Goal: Check status: Check status

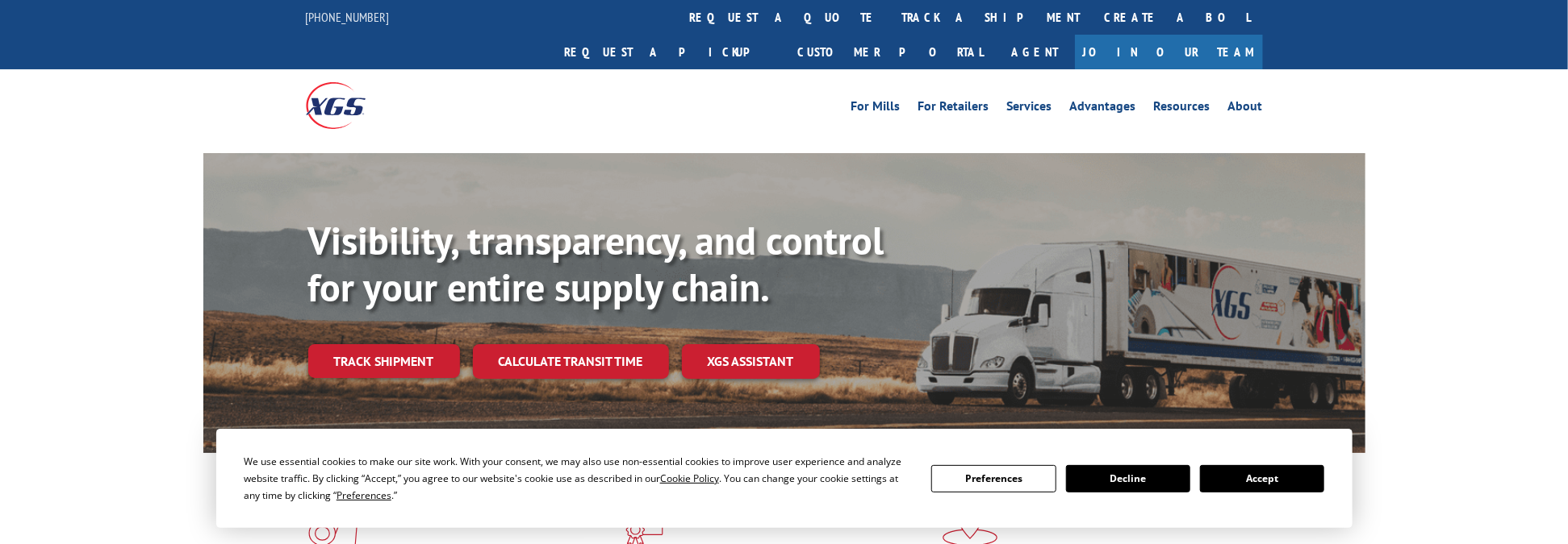
click at [1239, 474] on button "Accept" at bounding box center [1261, 479] width 124 height 28
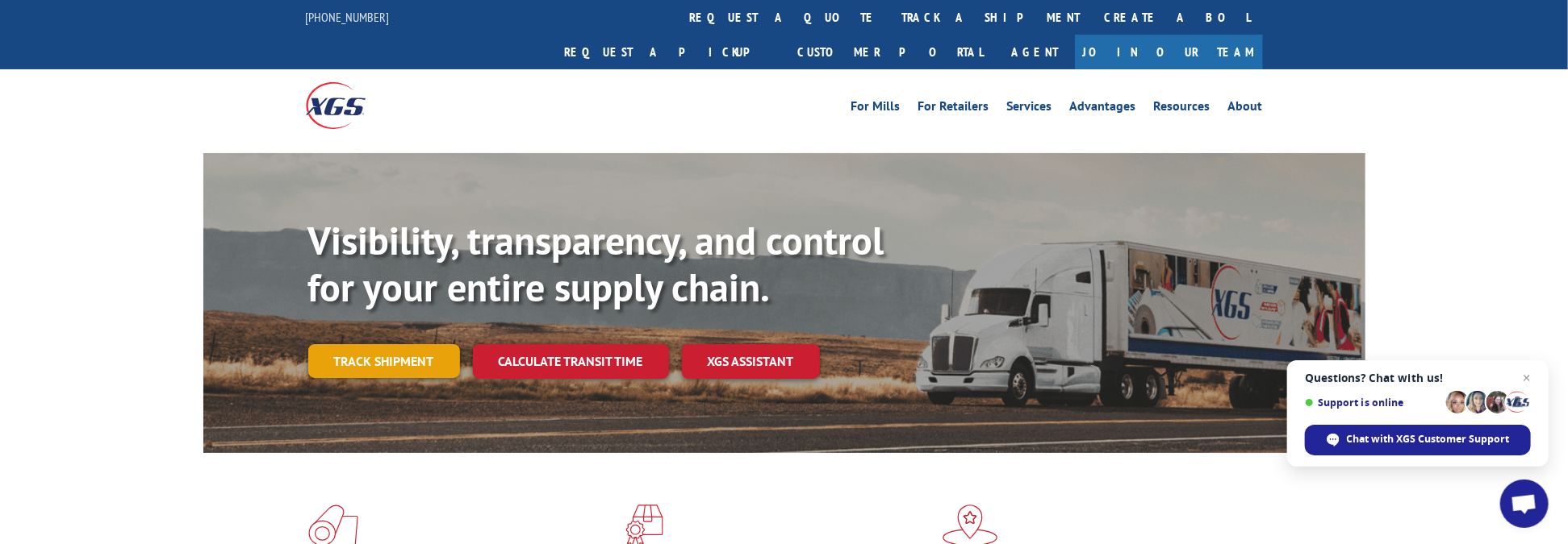
click at [410, 345] on link "Track shipment" at bounding box center [384, 361] width 152 height 34
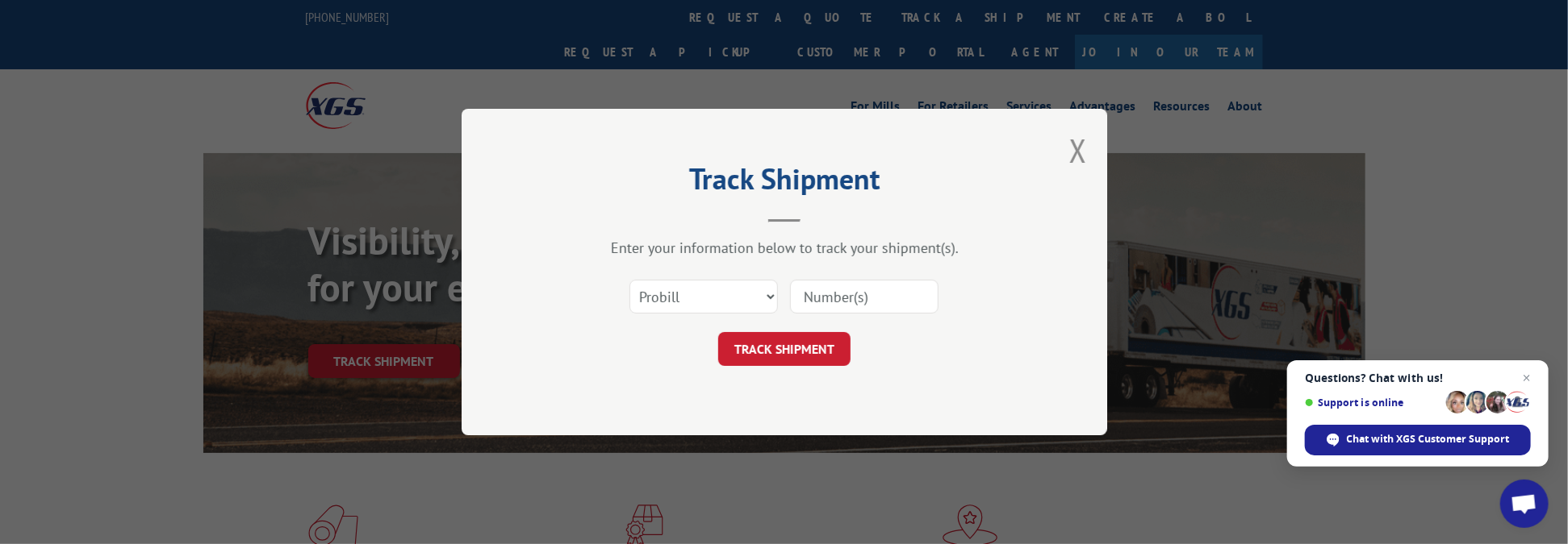
paste input "17001986"
type input "17001986"
click at [786, 354] on button "TRACK SHIPMENT" at bounding box center [784, 349] width 133 height 34
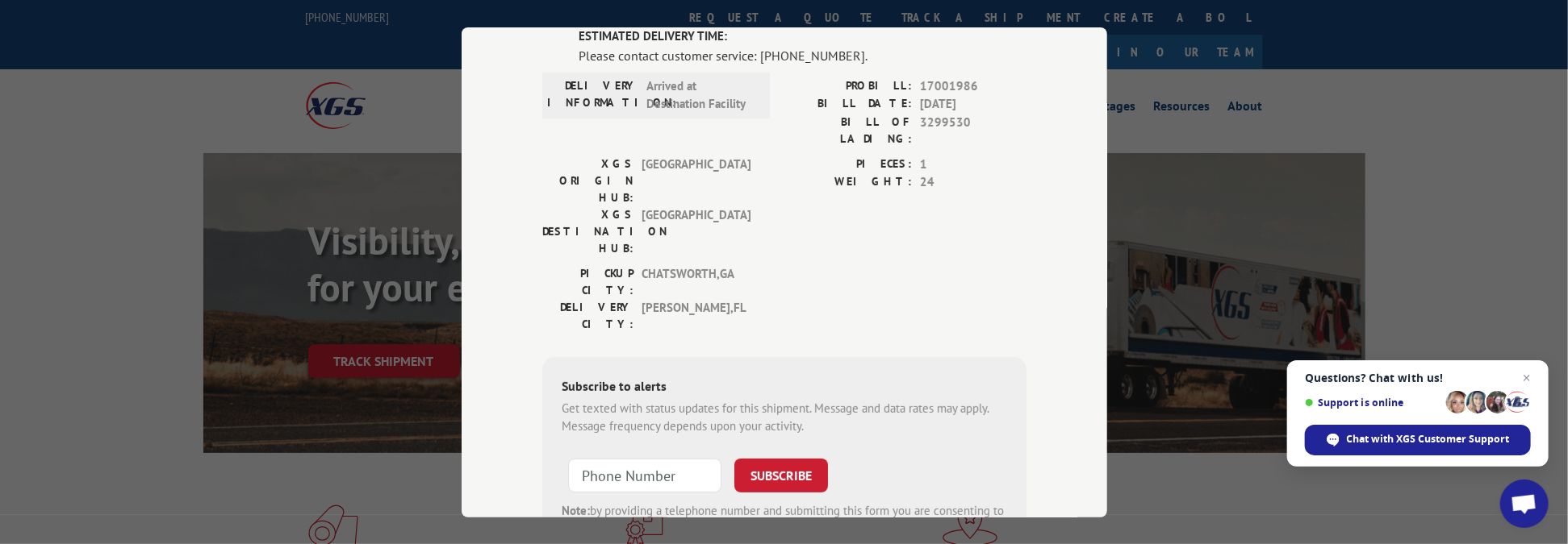
scroll to position [161, 0]
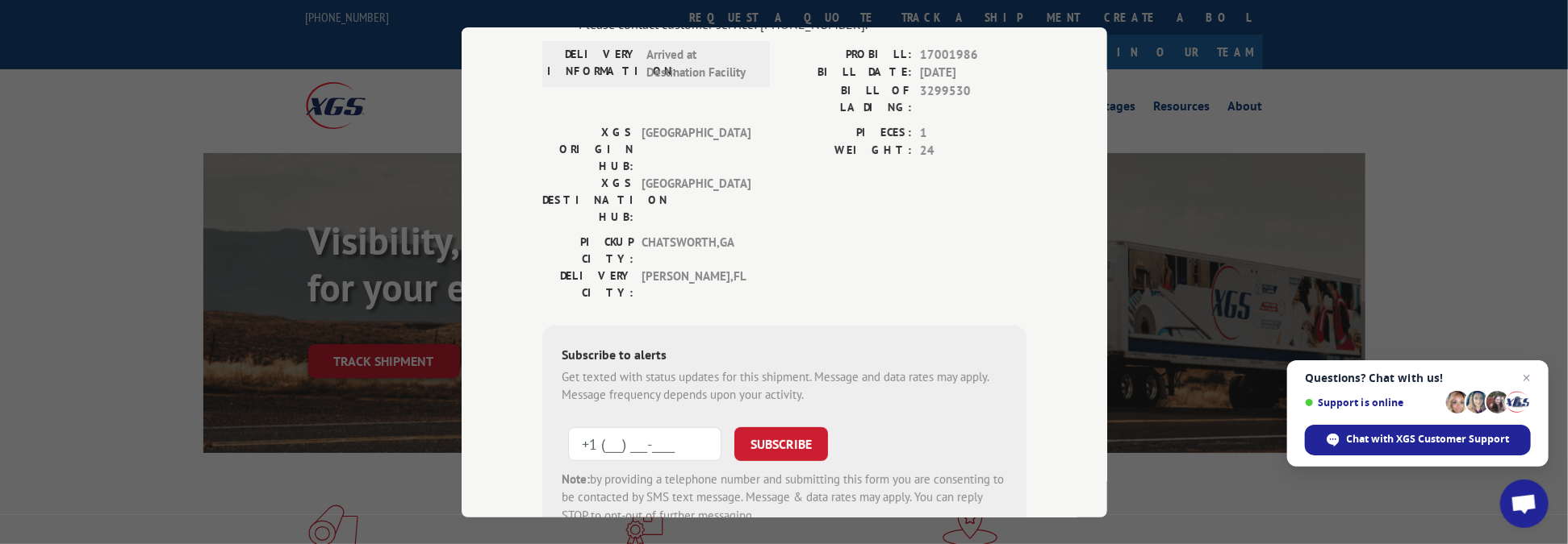
click at [637, 426] on input "+1 (___) ___-____" at bounding box center [644, 443] width 153 height 34
type input "[PHONE_NUMBER]"
click at [782, 426] on button "SUBSCRIBE" at bounding box center [781, 443] width 94 height 34
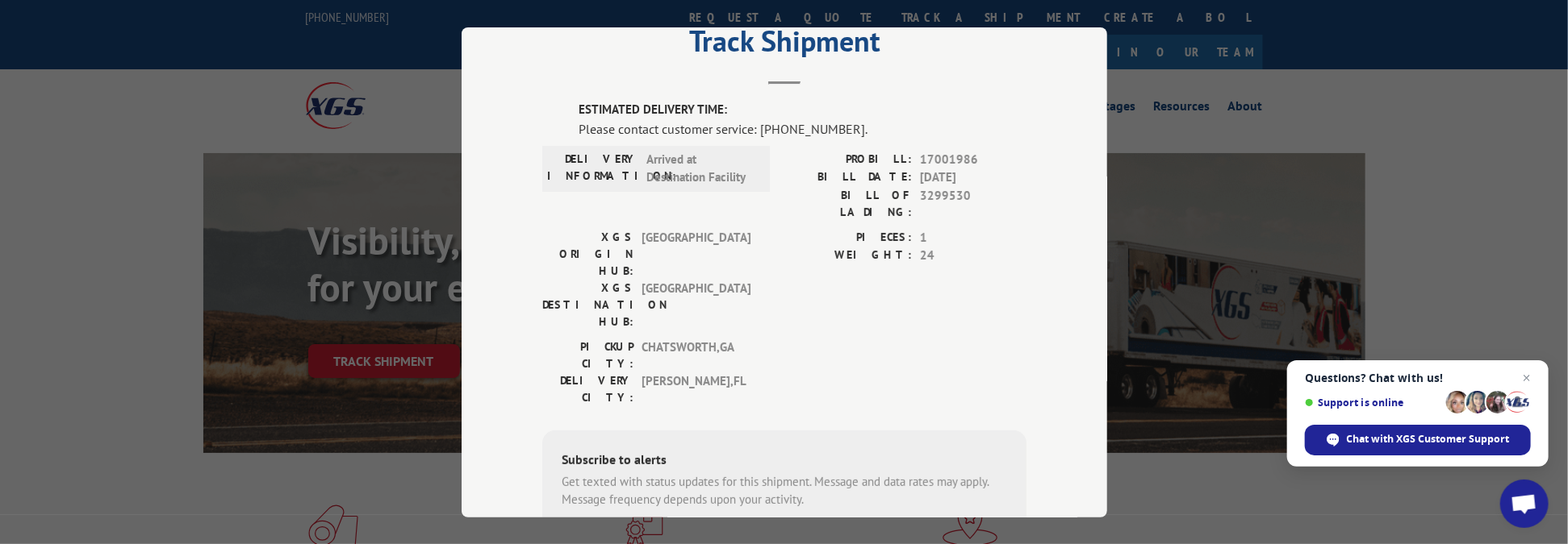
scroll to position [0, 0]
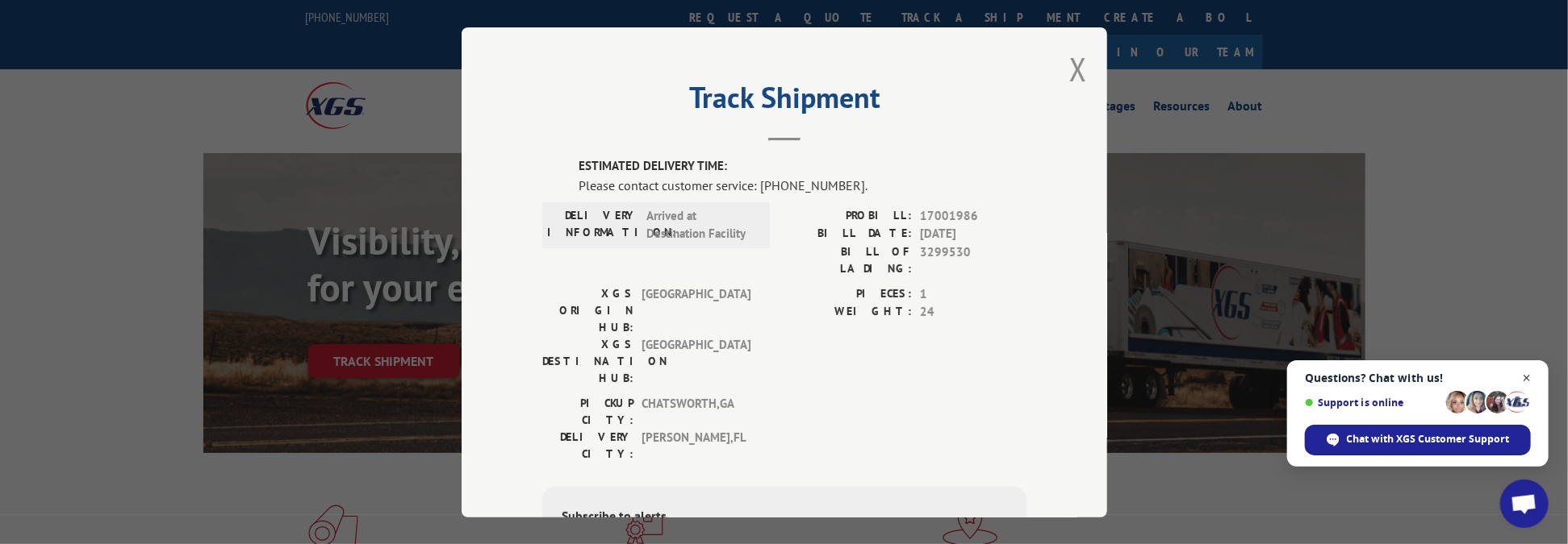
click at [1526, 378] on span "Open chat" at bounding box center [1526, 378] width 20 height 20
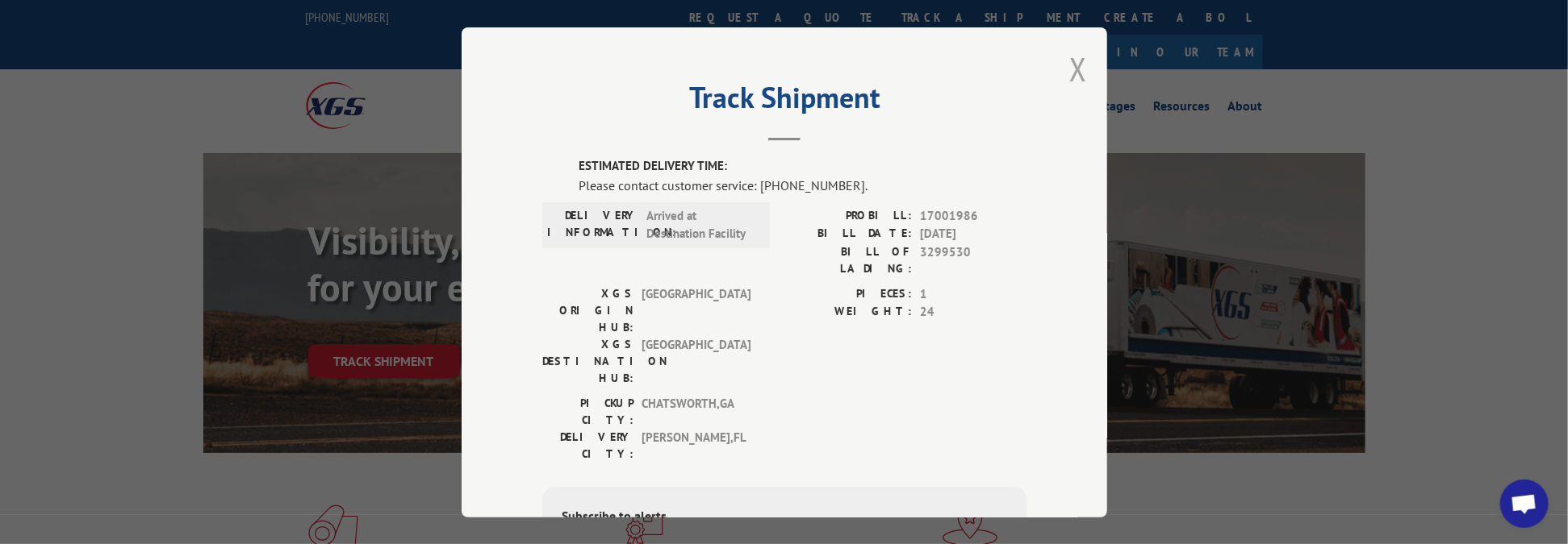
click at [1070, 74] on button "Close modal" at bounding box center [1078, 68] width 17 height 42
